Goal: Go to known website: Access a specific website the user already knows

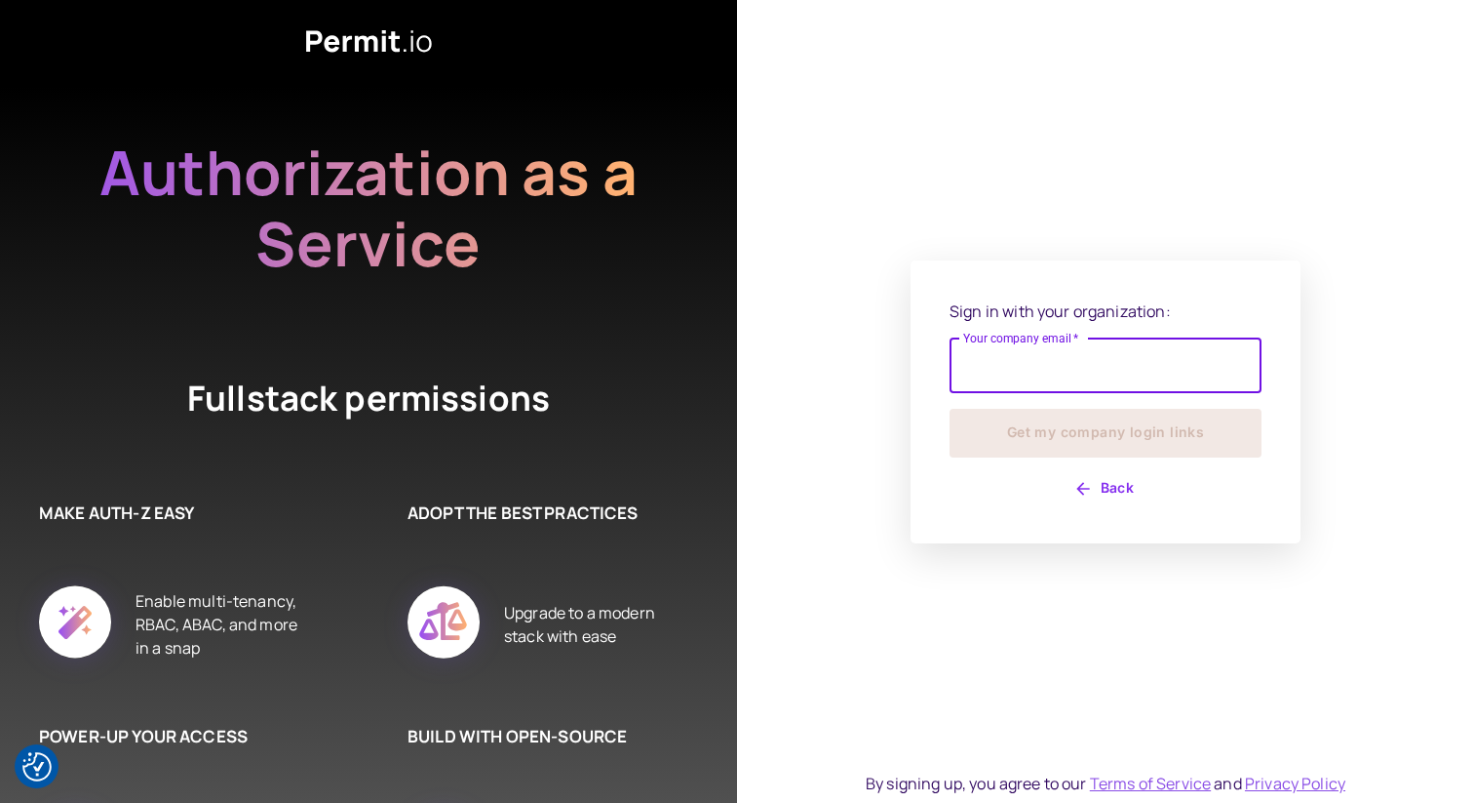
click at [1022, 367] on input "Your company email   *" at bounding box center [1106, 365] width 312 height 55
type input "**********"
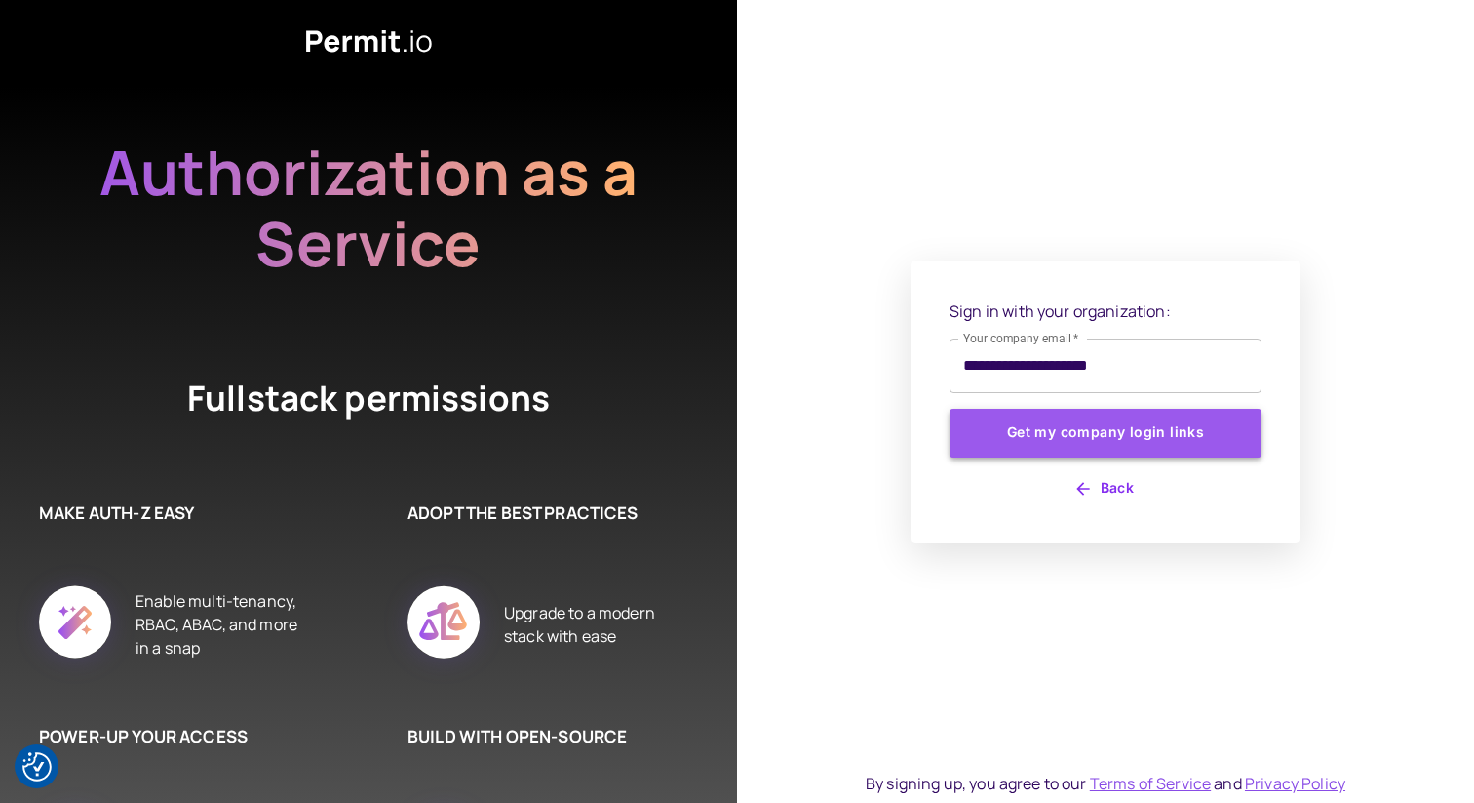
click at [1093, 427] on button "Get my company login links" at bounding box center [1106, 433] width 312 height 49
